Goal: Transaction & Acquisition: Register for event/course

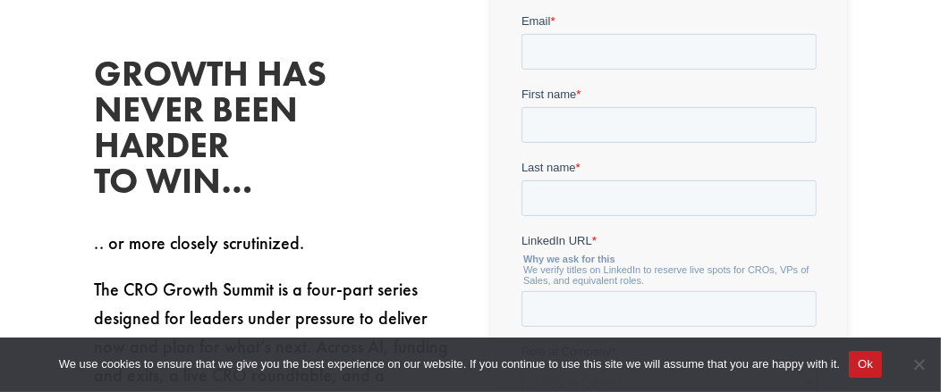
scroll to position [536, 0]
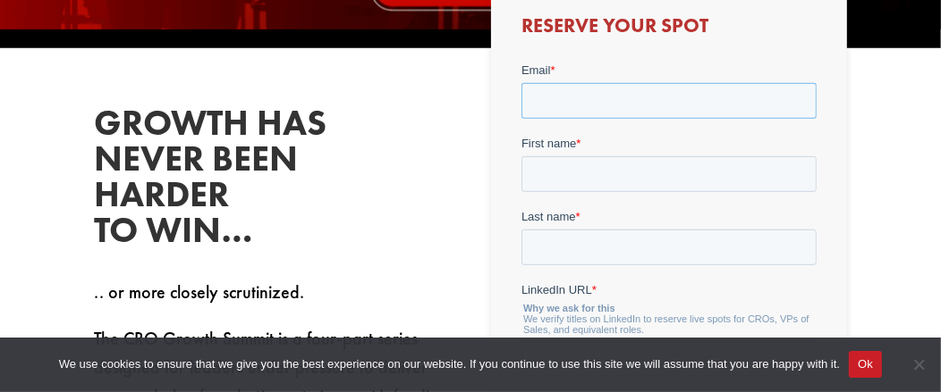
click at [593, 100] on input "Email *" at bounding box center [667, 100] width 295 height 36
type input "[PERSON_NAME][EMAIL_ADDRESS][PERSON_NAME][DOMAIN_NAME]"
click at [535, 175] on input "First name *" at bounding box center [667, 174] width 295 height 36
type input "[PERSON_NAME]"
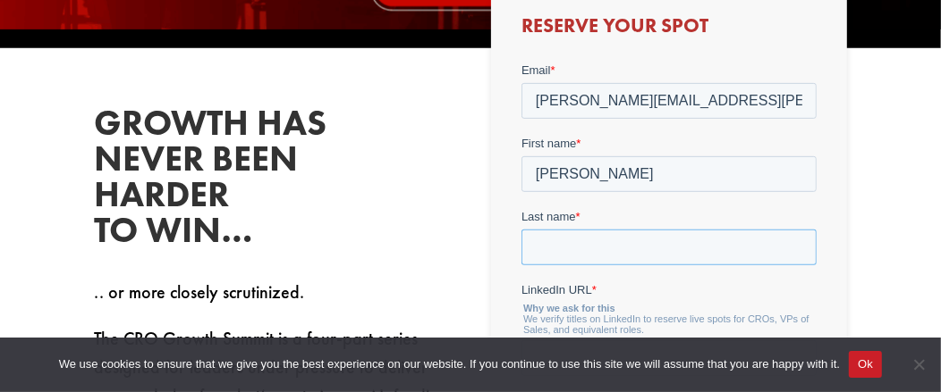
click at [571, 235] on input "Last name *" at bounding box center [667, 247] width 295 height 36
type input "Brausewetter"
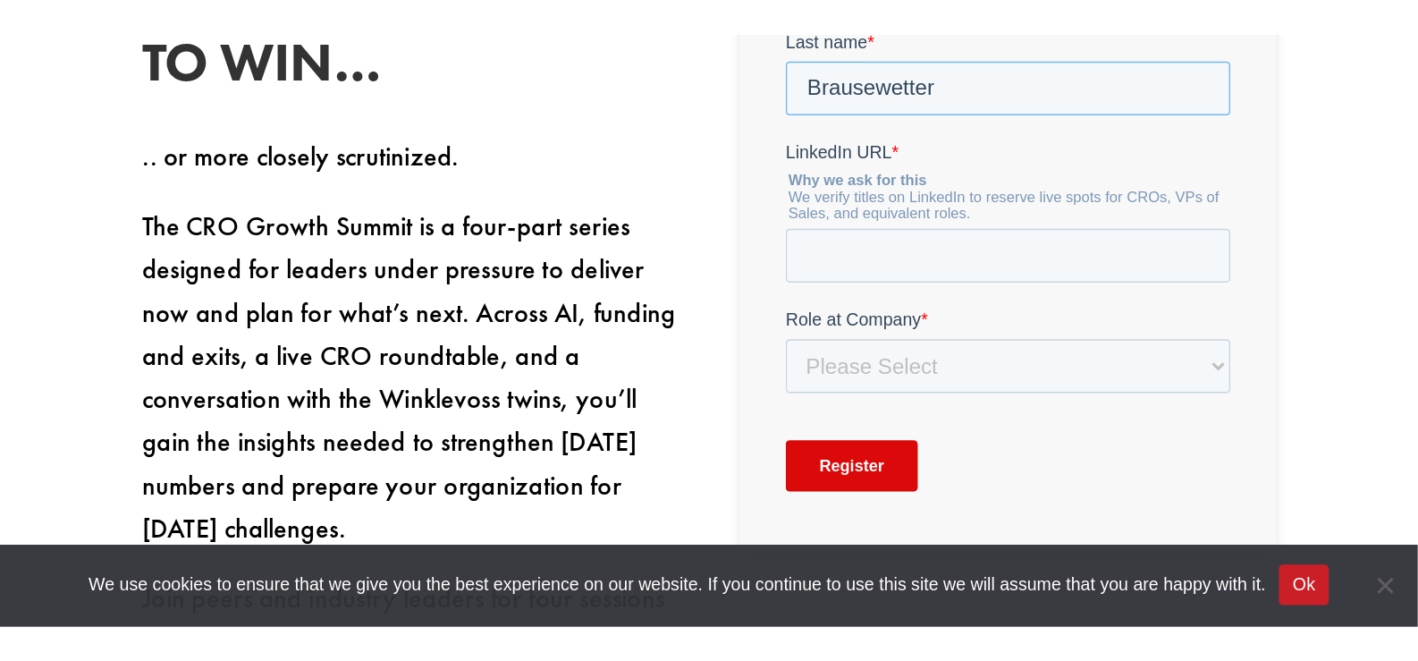
scroll to position [893, 0]
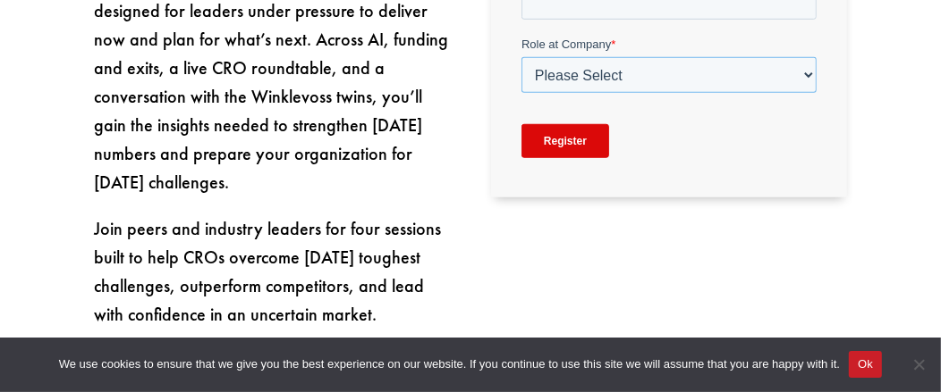
click at [571, 73] on select "Please Select C-Level (CRO, CSO, etc) Senior Leadership (VP of Sales, VP of Ena…" at bounding box center [667, 76] width 295 height 36
select select "C-Level (CRO, CSO, etc)"
click at [520, 94] on select "Please Select C-Level (CRO, CSO, etc) Senior Leadership (VP of Sales, VP of Ena…" at bounding box center [667, 76] width 295 height 36
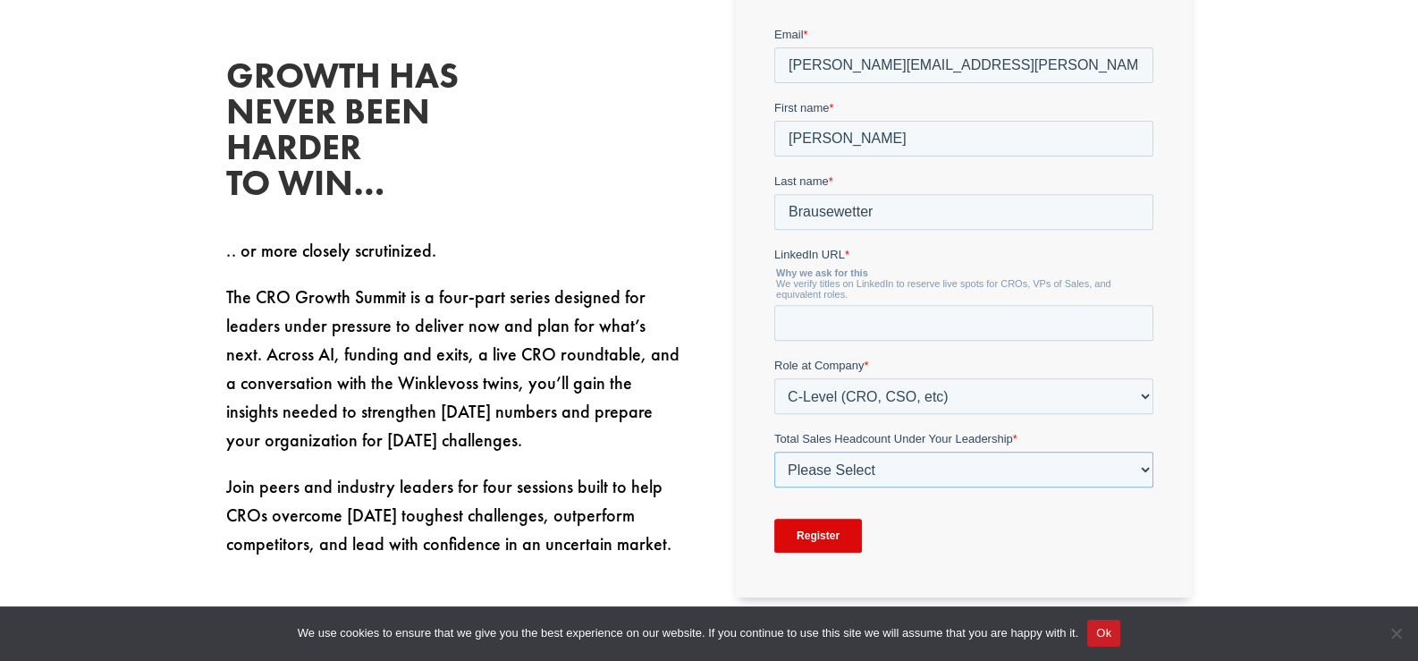
click at [854, 392] on select "Please Select Just Me 1-9 [PHONE_NUMBER] [PHONE_NUMBER]+" at bounding box center [962, 469] width 379 height 36
select select "20-49"
click at [773, 392] on select "Please Select Just Me 1-9 [PHONE_NUMBER] [PHONE_NUMBER]+" at bounding box center [962, 469] width 379 height 36
click at [812, 327] on input "LinkedIn URL *" at bounding box center [962, 322] width 379 height 36
paste input "[URL][DOMAIN_NAME]"
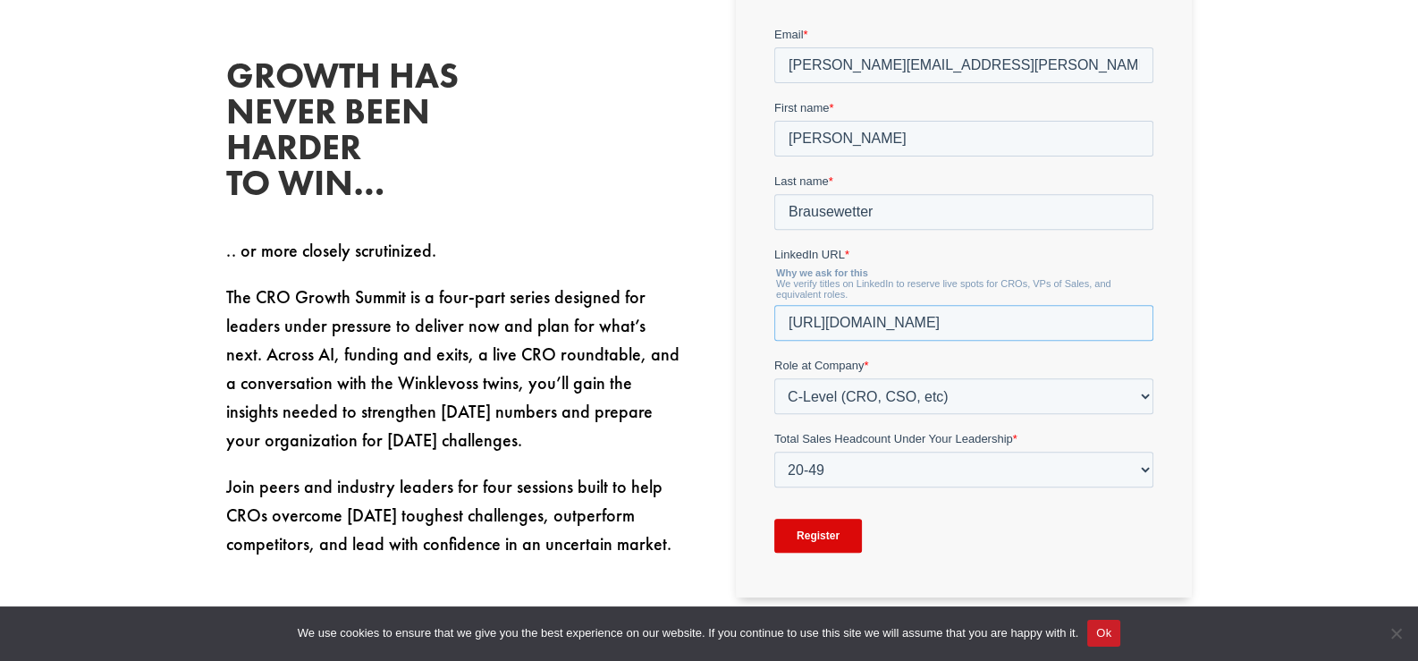
type input "[URL][DOMAIN_NAME]"
click at [823, 392] on input "Register" at bounding box center [817, 535] width 88 height 34
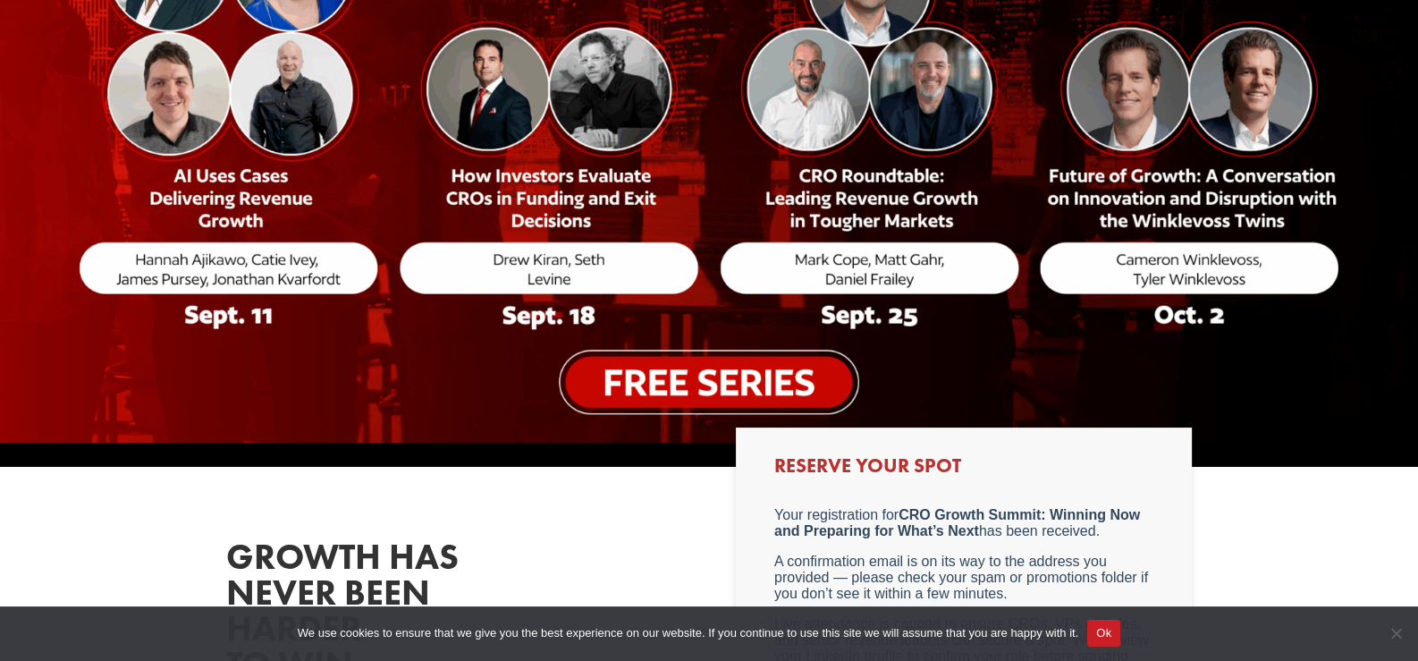
scroll to position [268, 0]
